Goal: Task Accomplishment & Management: Use online tool/utility

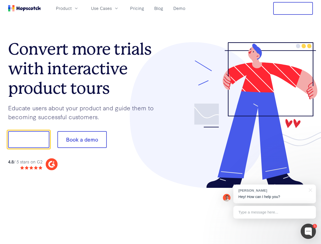
click at [161, 122] on div at bounding box center [237, 115] width 153 height 146
click at [72, 8] on span "Product" at bounding box center [64, 8] width 16 height 6
click at [112, 8] on span "Use Cases" at bounding box center [101, 8] width 21 height 6
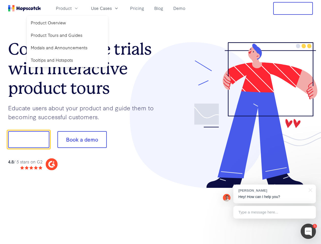
click at [293, 8] on button "Free Trial" at bounding box center [294, 8] width 40 height 13
click at [29, 140] on button "Show me!" at bounding box center [28, 139] width 41 height 17
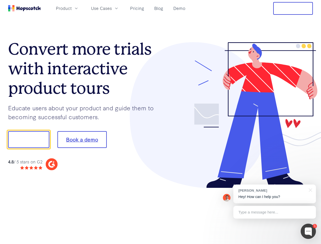
click at [82, 140] on button "Book a demo" at bounding box center [82, 139] width 49 height 17
click at [309, 232] on div at bounding box center [308, 231] width 15 height 15
click at [275, 194] on div "[PERSON_NAME] Hey! How can I help you?" at bounding box center [275, 194] width 83 height 19
click at [310, 244] on div "1 [PERSON_NAME] Hey! How can I help you? Type a message here... Free live chat …" at bounding box center [160, 244] width 321 height 0
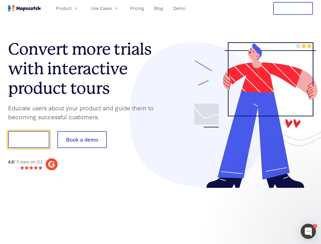
click at [275, 213] on div at bounding box center [268, 139] width 95 height 170
